Goal: Complete application form: Complete application form

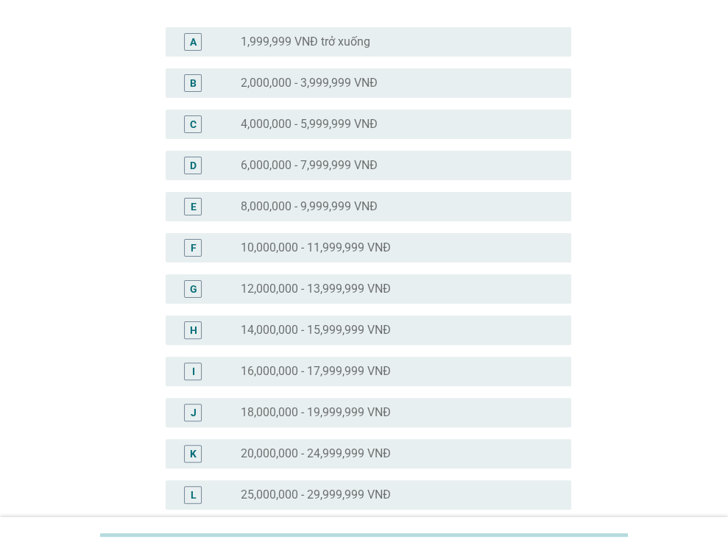
scroll to position [147, 0]
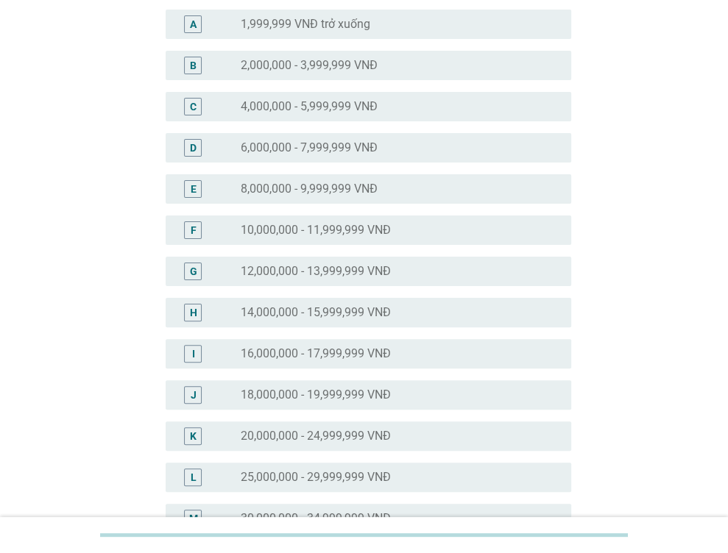
click at [344, 444] on div "radio_button_unchecked 20,000,000 - 24,999,999 VNĐ" at bounding box center [400, 436] width 319 height 18
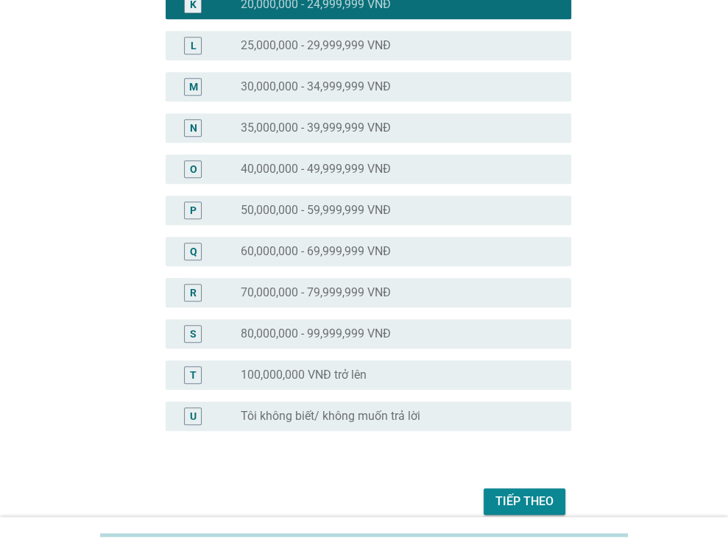
scroll to position [646, 0]
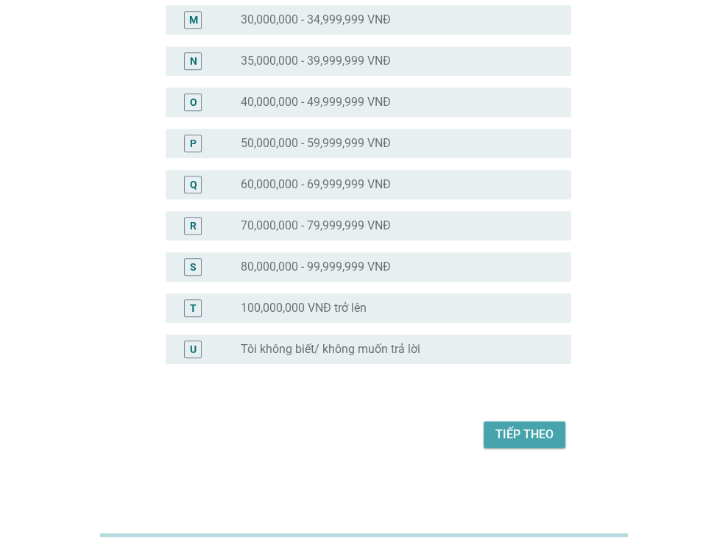
click at [511, 434] on div "Tiếp theo" at bounding box center [524, 435] width 58 height 18
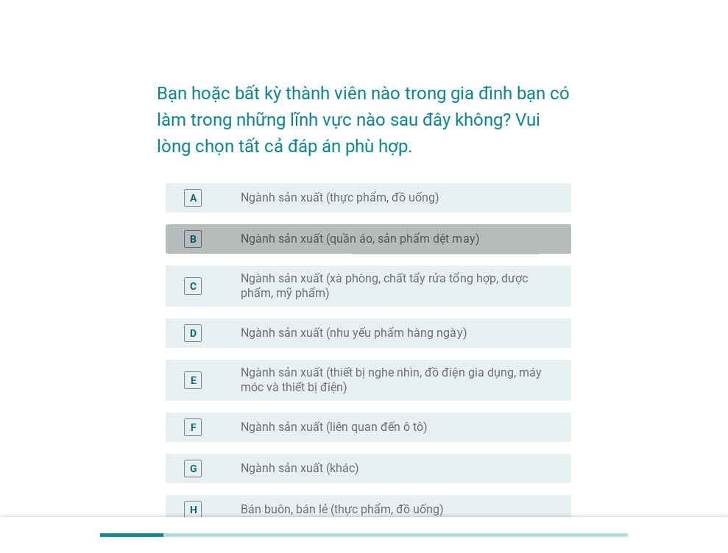
click at [349, 241] on label "Ngành sản xuất (quần áo, sản phẩm dệt may)" at bounding box center [360, 239] width 238 height 15
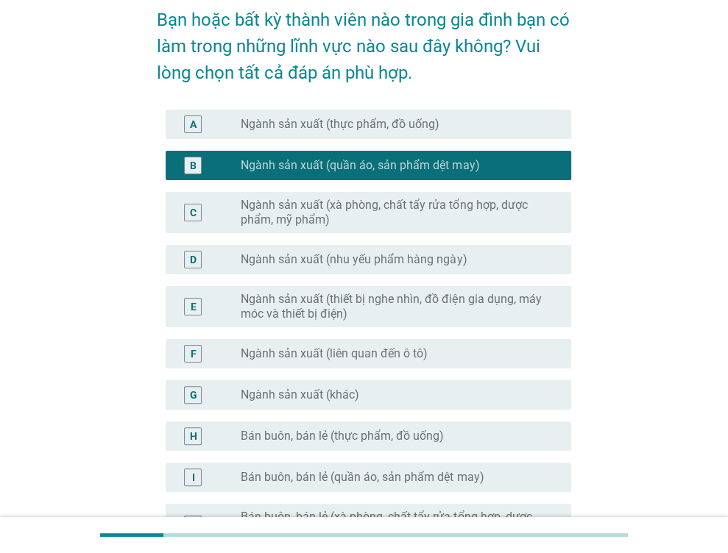
scroll to position [147, 0]
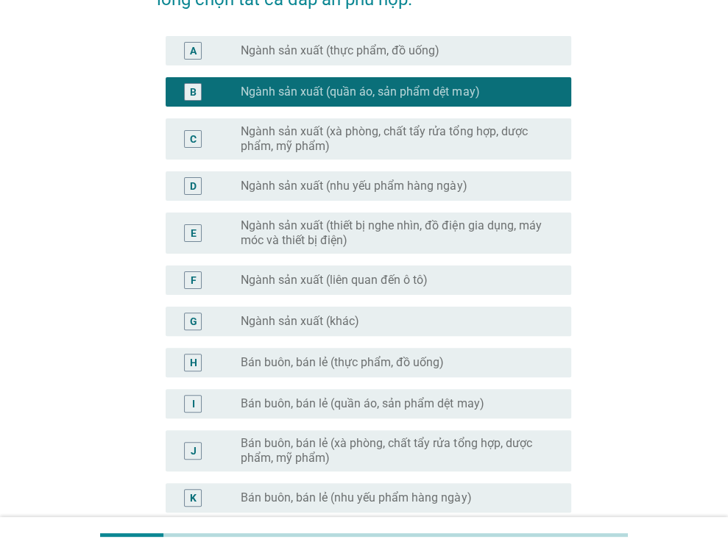
click at [331, 320] on label "Ngành sản xuất (khác)" at bounding box center [300, 321] width 118 height 15
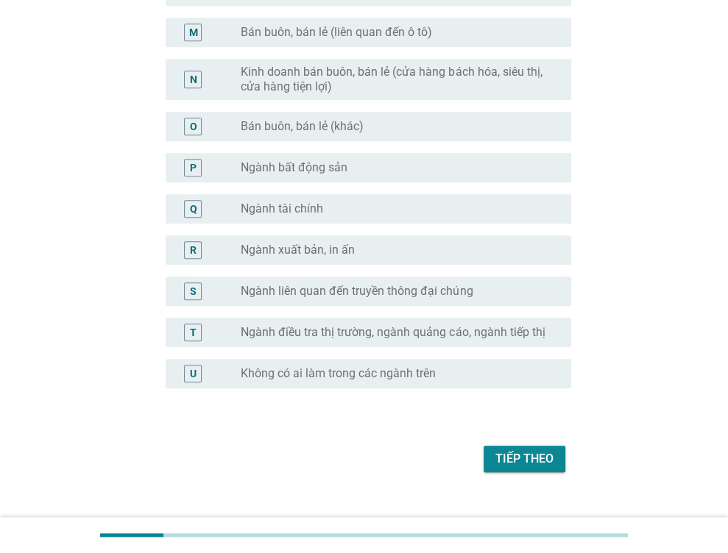
scroll to position [731, 0]
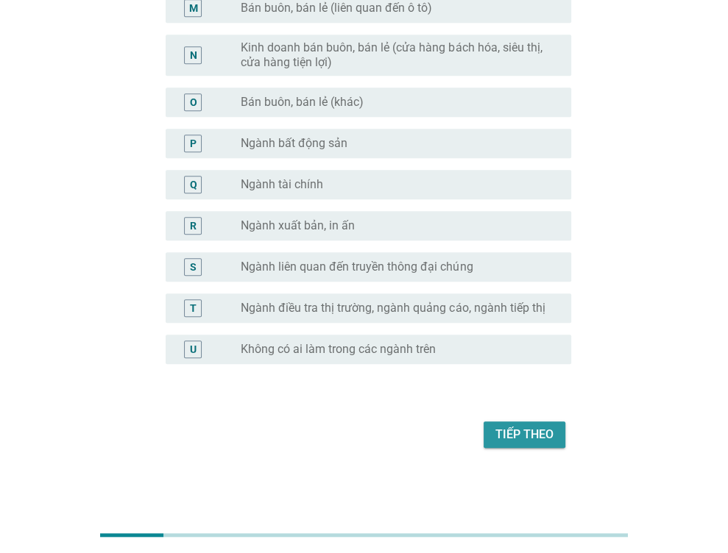
click at [527, 435] on div "Tiếp theo" at bounding box center [524, 435] width 58 height 18
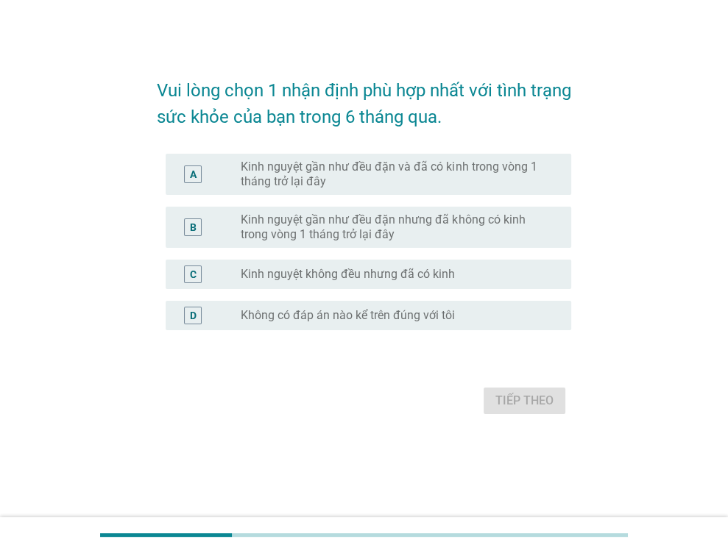
scroll to position [0, 0]
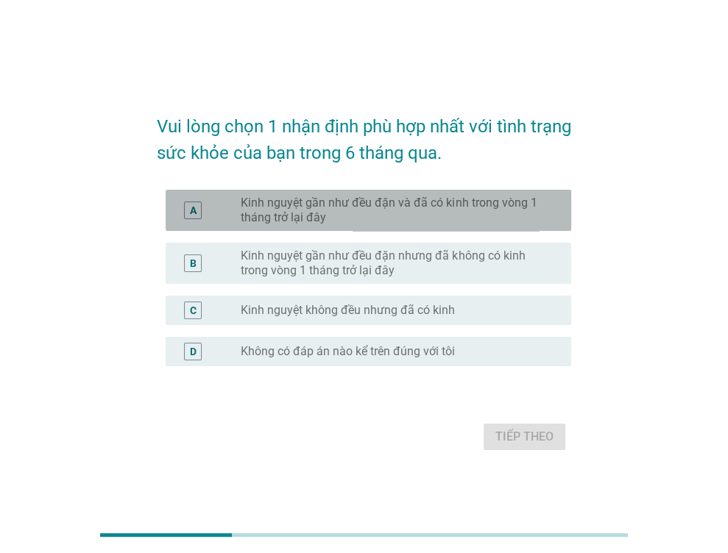
click at [304, 213] on label "Kinh nguyệt gần như đều đặn và đã có kinh trong vòng 1 tháng trở lại đây" at bounding box center [394, 210] width 307 height 29
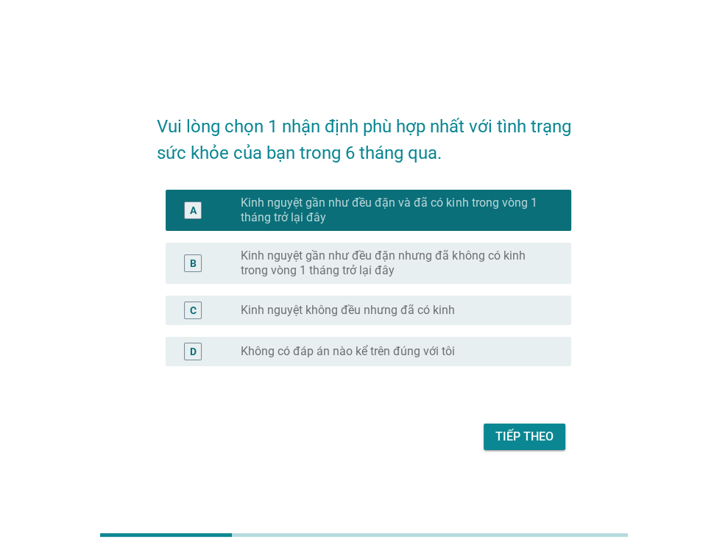
click at [528, 433] on div "Tiếp theo" at bounding box center [524, 437] width 58 height 18
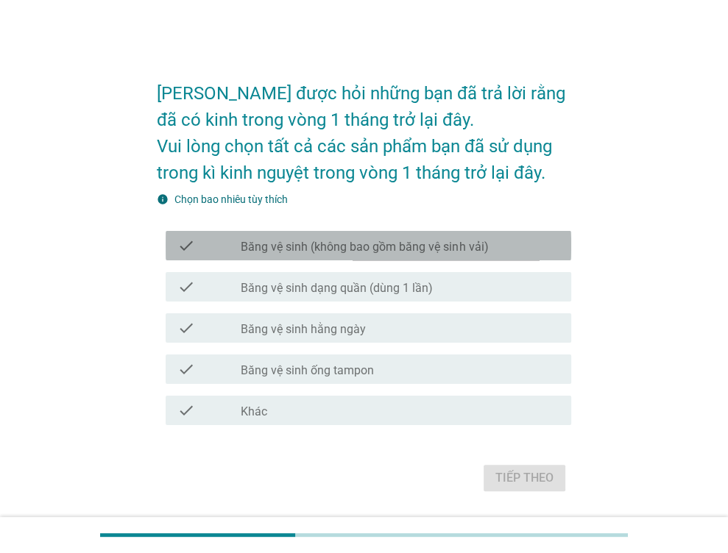
click at [309, 255] on div "check check_box_outline_blank Băng vệ sinh (không bao gồm băng vệ sinh vải)" at bounding box center [368, 245] width 405 height 29
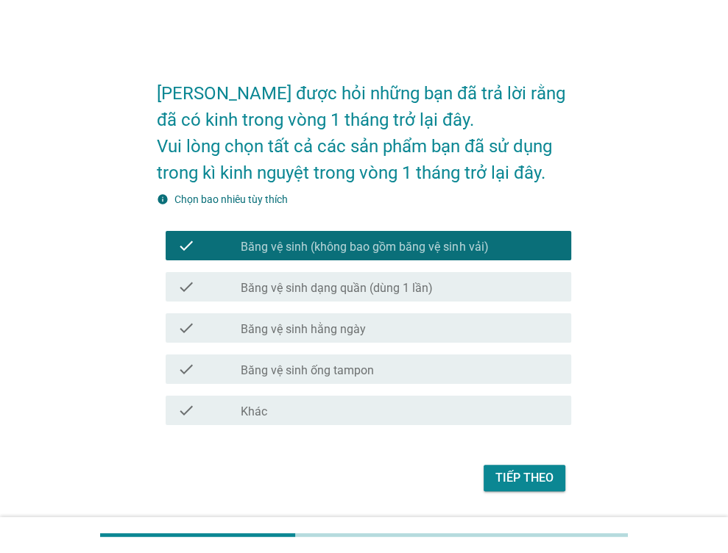
click at [317, 281] on label "Băng vệ sinh dạng quần (dùng 1 lần)" at bounding box center [337, 288] width 192 height 15
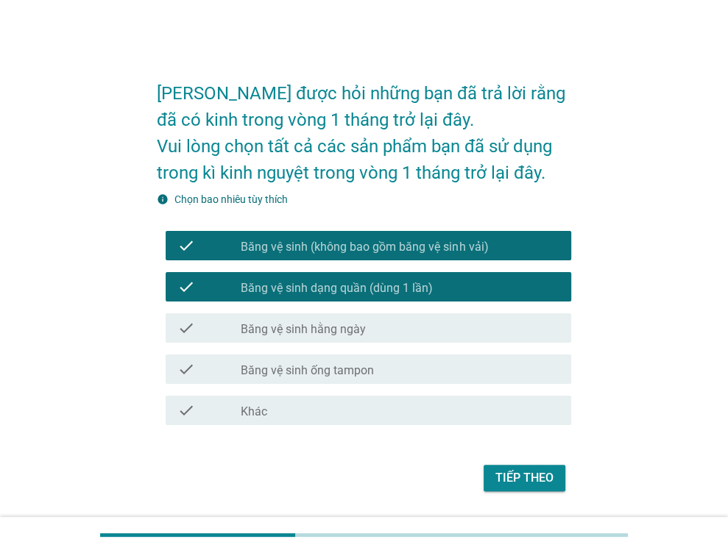
click at [358, 337] on div "check check_box_outline_blank Băng vệ sinh hằng ngày" at bounding box center [368, 327] width 405 height 29
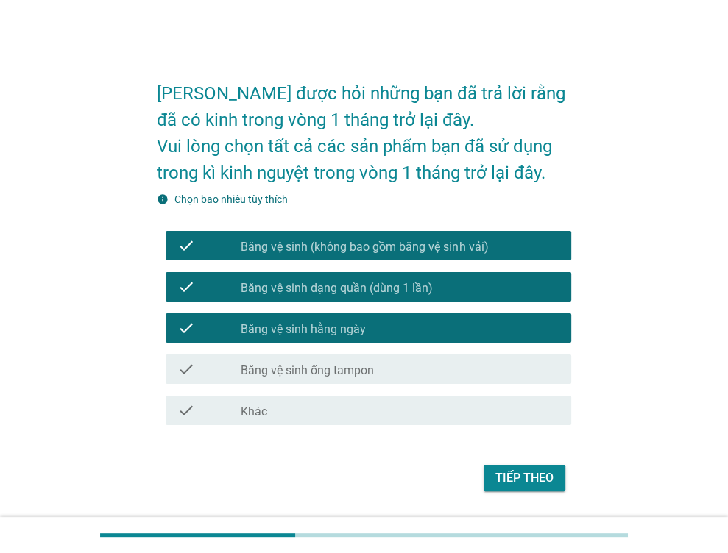
scroll to position [43, 0]
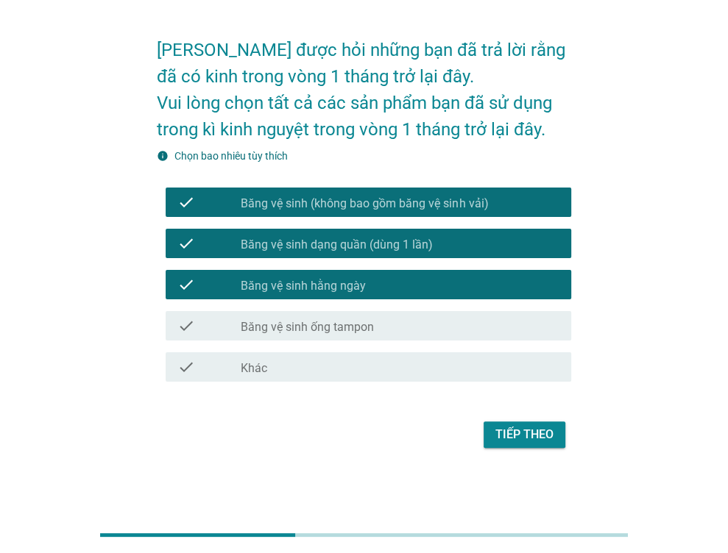
click at [517, 433] on div "Tiếp theo" at bounding box center [524, 435] width 58 height 18
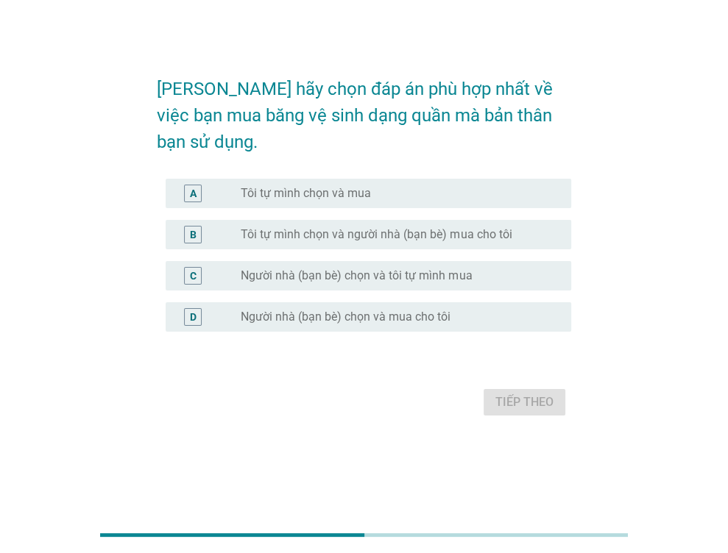
scroll to position [0, 0]
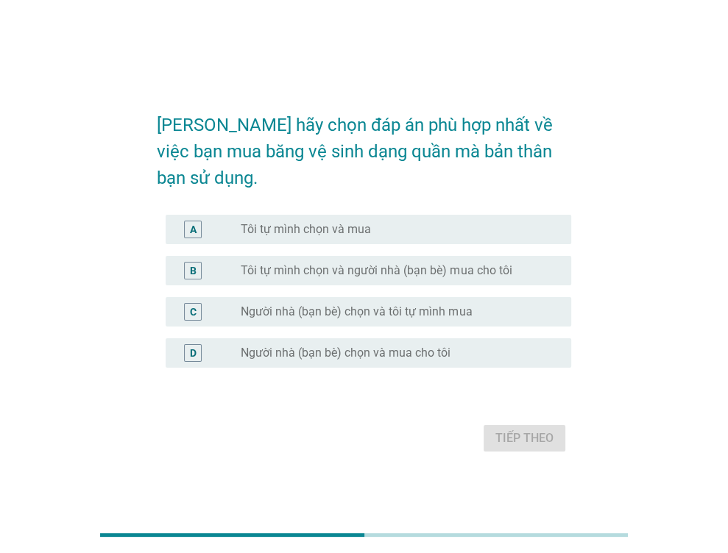
click at [349, 222] on label "Tôi tự mình chọn và mua" at bounding box center [306, 229] width 130 height 15
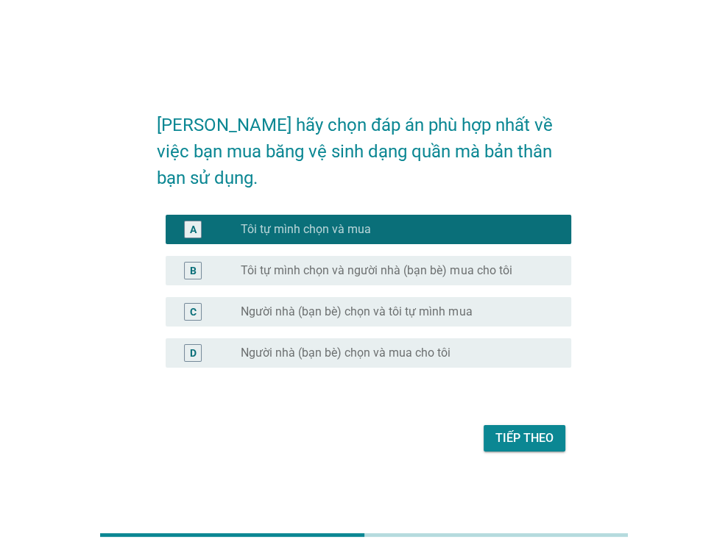
click at [509, 430] on div "Tiếp theo" at bounding box center [524, 439] width 58 height 18
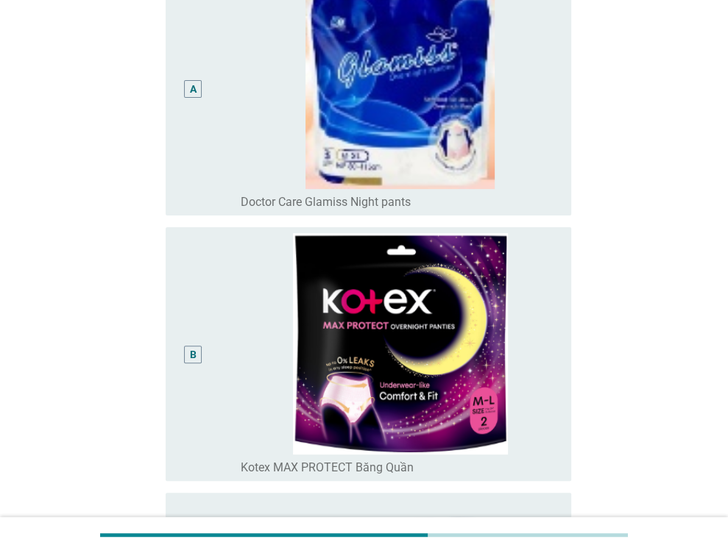
scroll to position [294, 0]
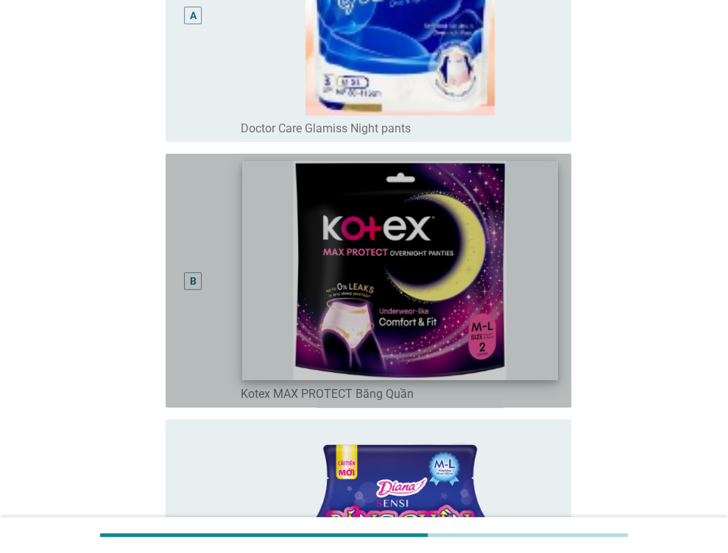
click at [400, 245] on img at bounding box center [400, 270] width 315 height 219
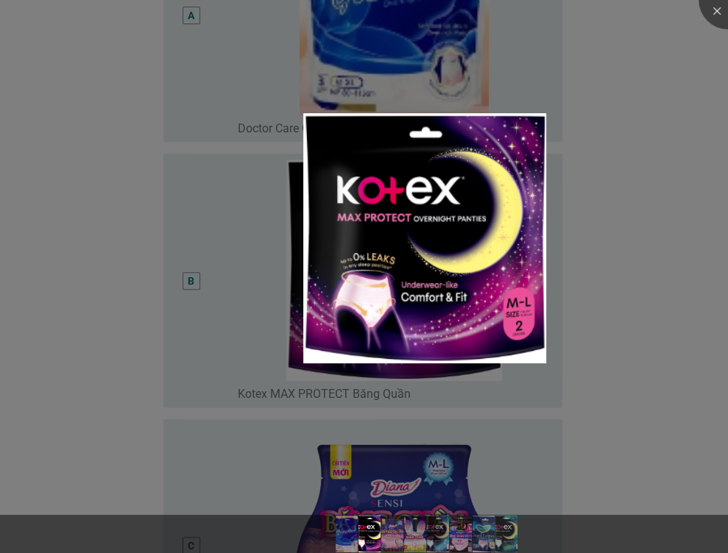
click at [235, 329] on div at bounding box center [364, 276] width 728 height 553
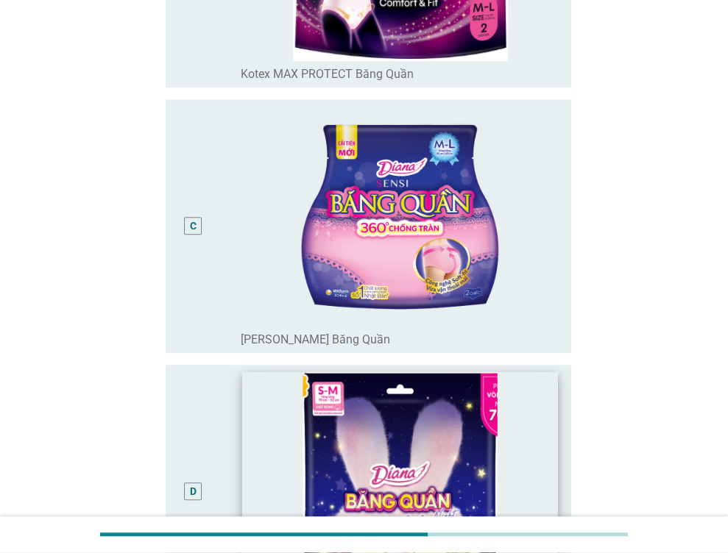
scroll to position [588, 0]
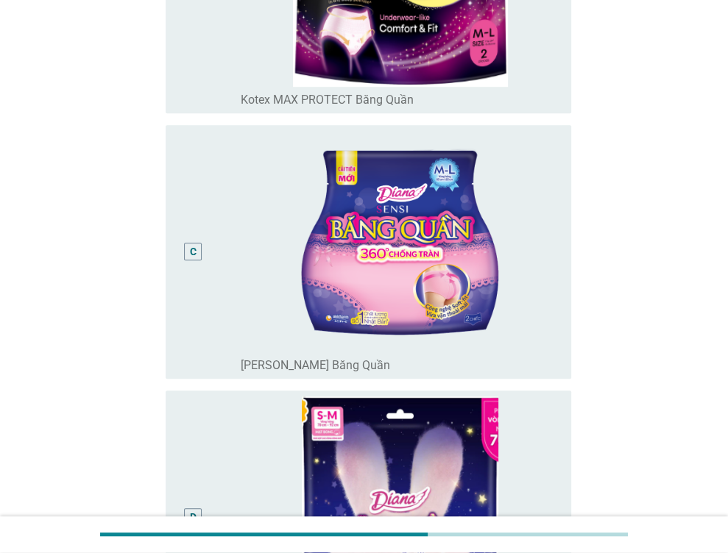
click at [193, 266] on div "C" at bounding box center [193, 252] width 32 height 242
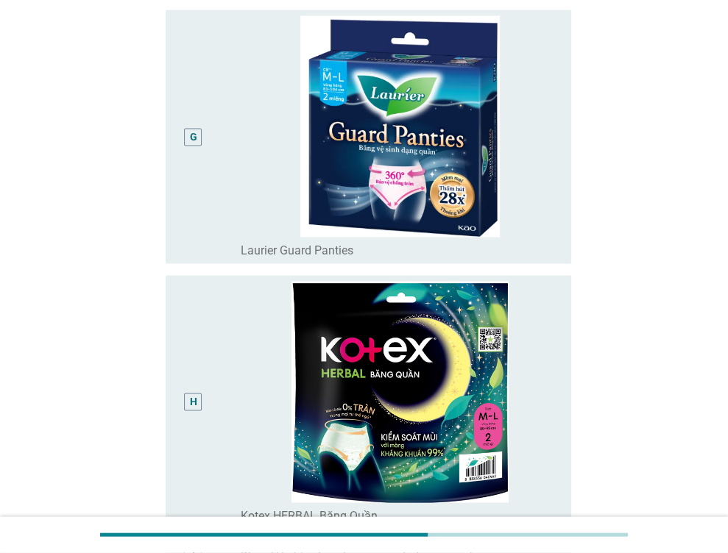
scroll to position [1971, 0]
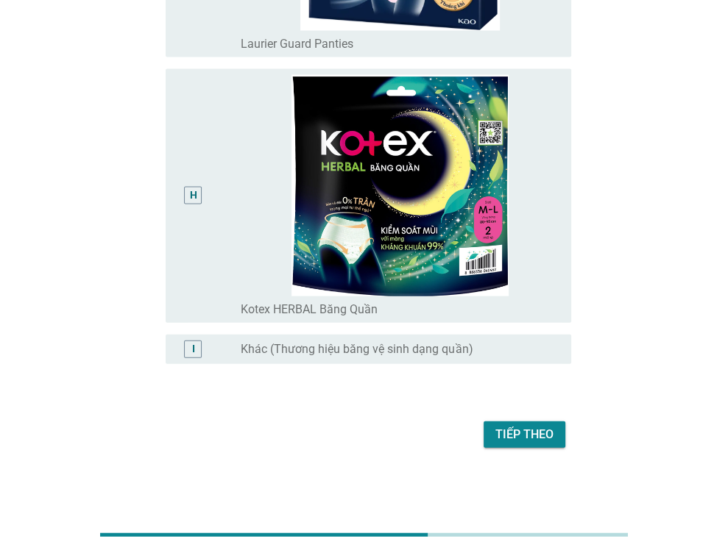
click at [532, 432] on div "Tiếp theo" at bounding box center [524, 435] width 58 height 18
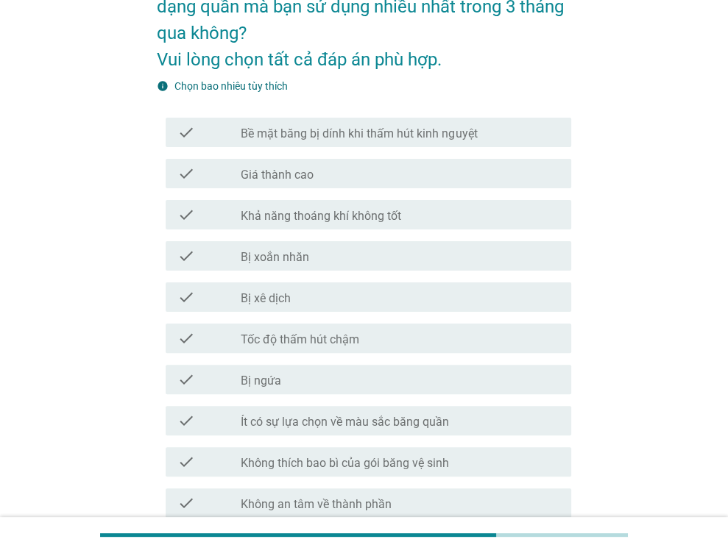
scroll to position [147, 0]
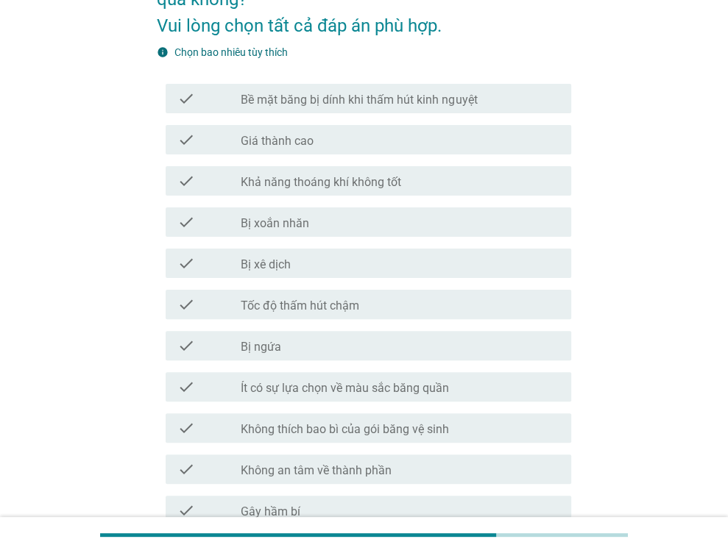
click at [297, 147] on label "Giá thành cao" at bounding box center [277, 141] width 73 height 15
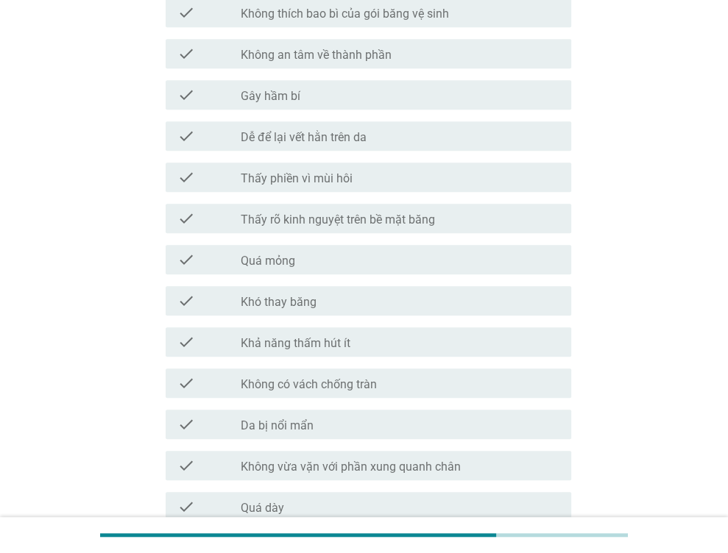
scroll to position [588, 0]
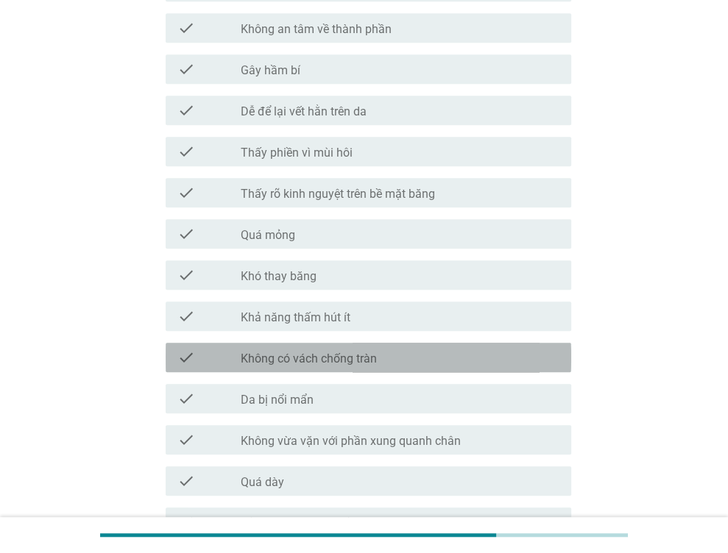
click at [347, 360] on label "Không có vách chống tràn" at bounding box center [309, 359] width 136 height 15
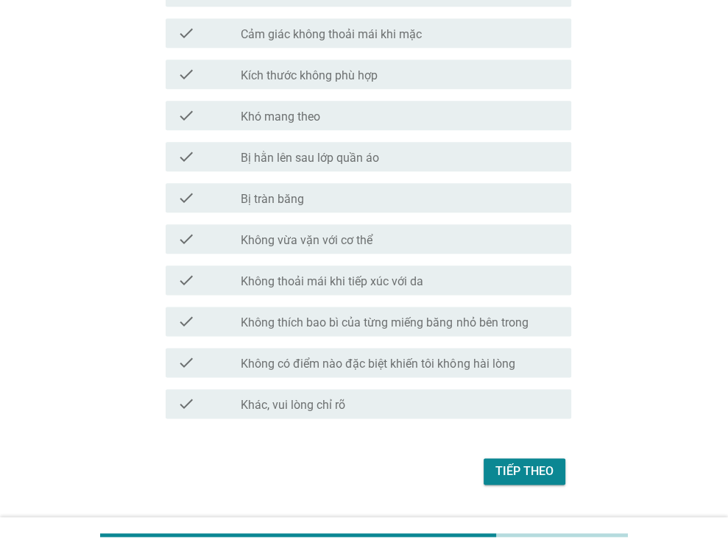
scroll to position [1103, 0]
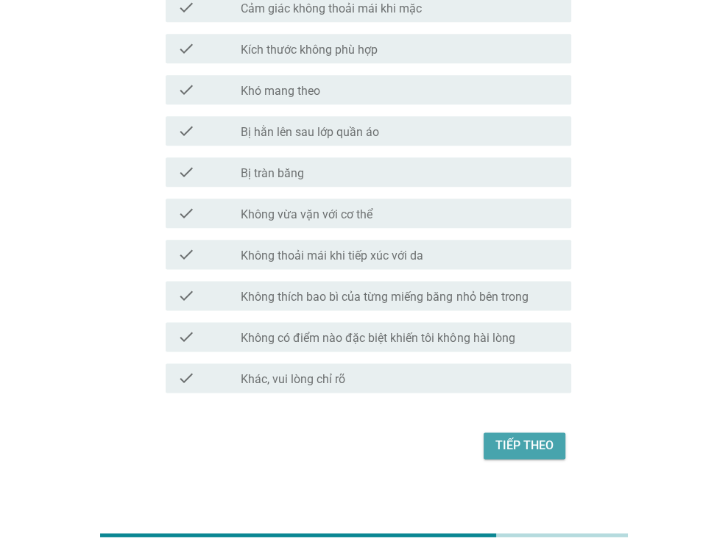
click at [519, 449] on div "Tiếp theo" at bounding box center [524, 446] width 58 height 18
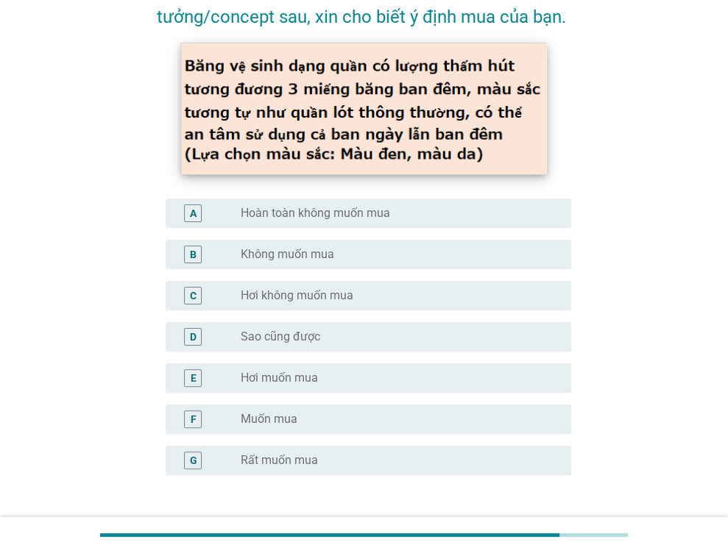
scroll to position [147, 0]
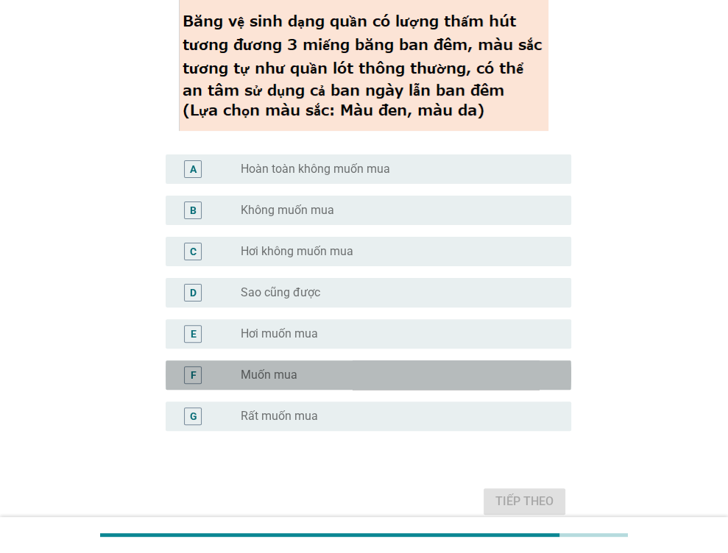
click at [300, 374] on div "radio_button_unchecked Muốn mua" at bounding box center [394, 375] width 307 height 15
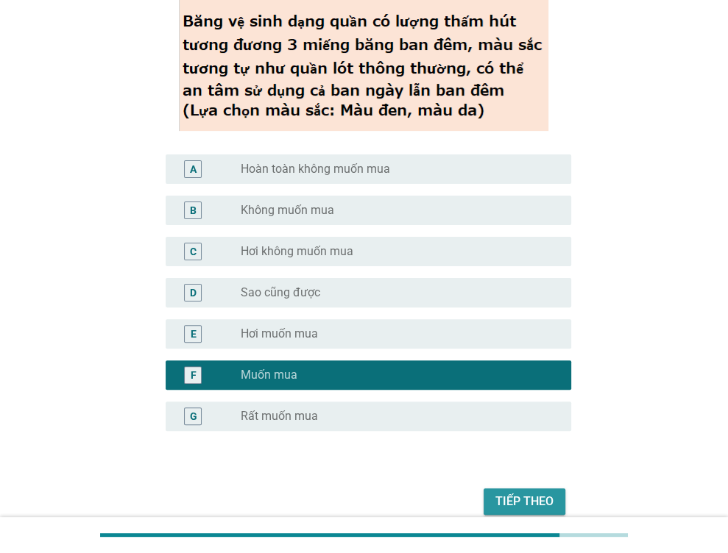
drag, startPoint x: 519, startPoint y: 498, endPoint x: 512, endPoint y: 476, distance: 23.3
click at [519, 499] on div "Tiếp theo" at bounding box center [524, 502] width 58 height 18
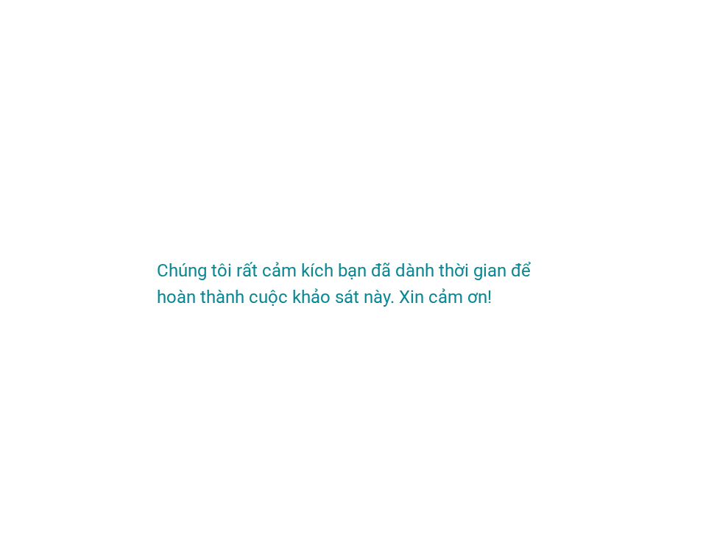
scroll to position [0, 0]
